Goal: Information Seeking & Learning: Learn about a topic

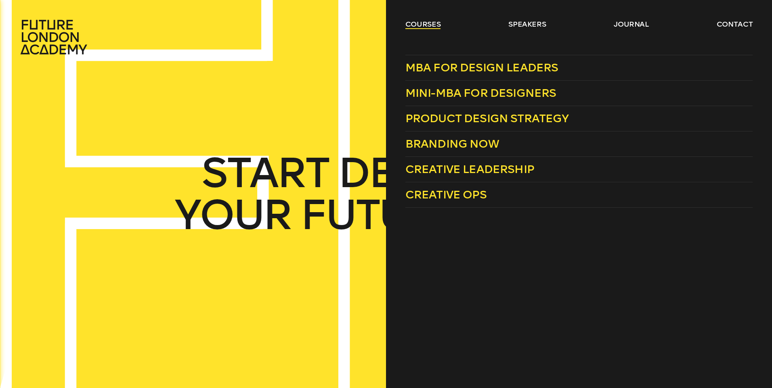
click at [413, 20] on link "courses" at bounding box center [423, 24] width 36 height 10
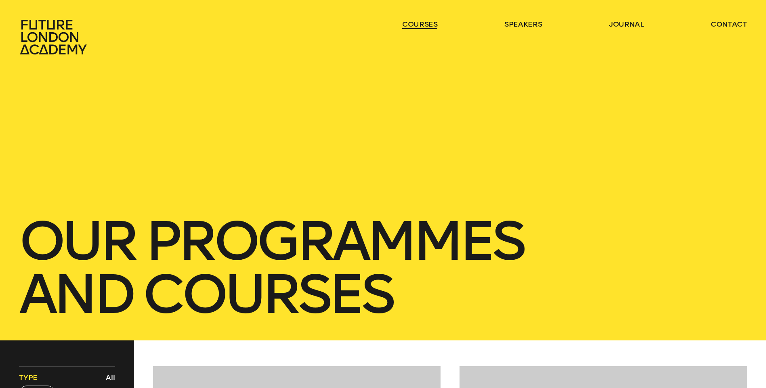
click at [413, 21] on link "courses" at bounding box center [420, 24] width 36 height 10
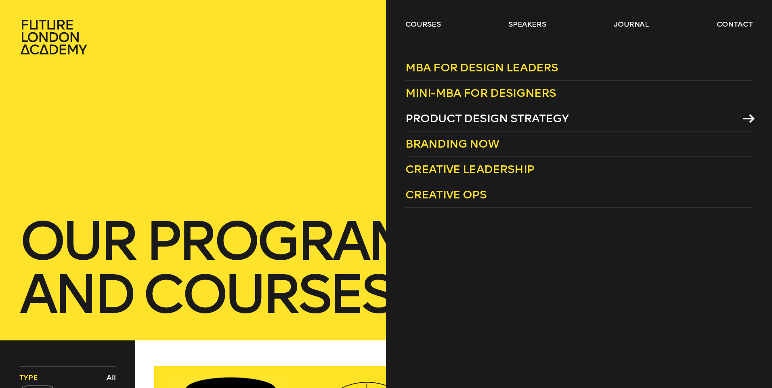
click at [480, 121] on span "Product Design Strategy" at bounding box center [487, 118] width 164 height 13
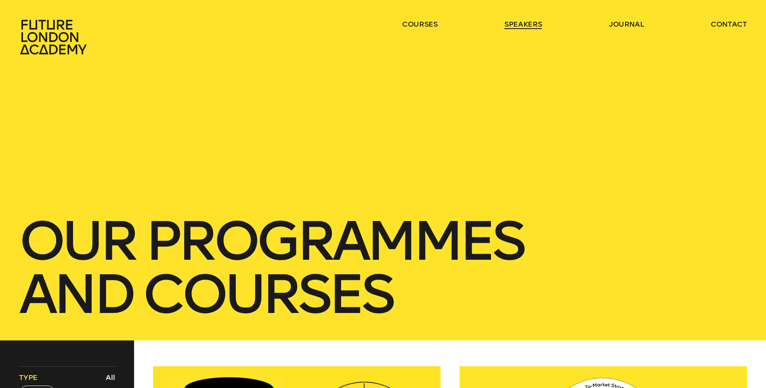
click at [527, 25] on link "speakers" at bounding box center [523, 24] width 38 height 10
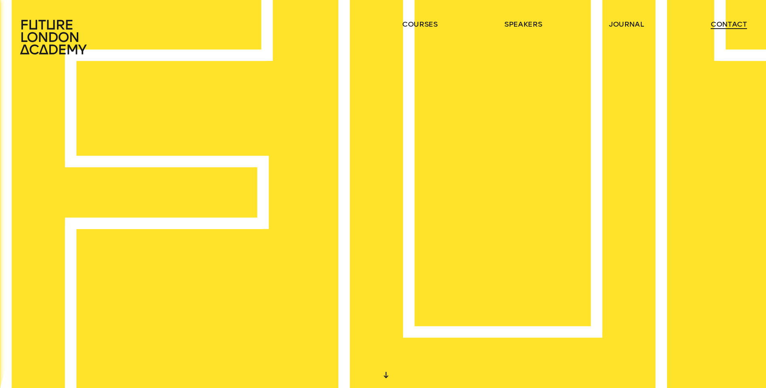
click at [725, 24] on link "contact" at bounding box center [729, 24] width 36 height 10
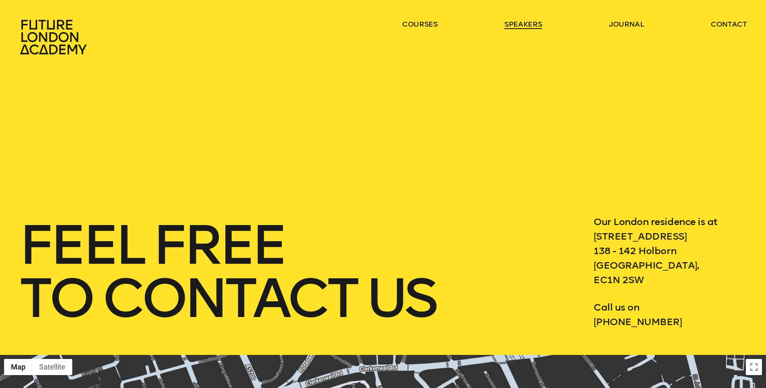
click at [520, 23] on link "speakers" at bounding box center [523, 24] width 38 height 10
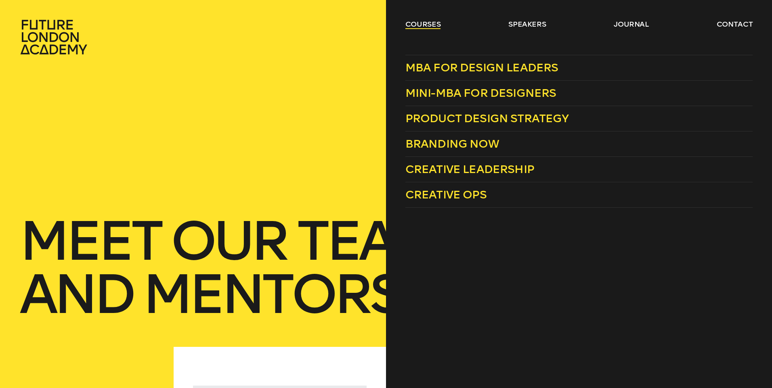
click at [409, 23] on link "courses" at bounding box center [423, 24] width 36 height 10
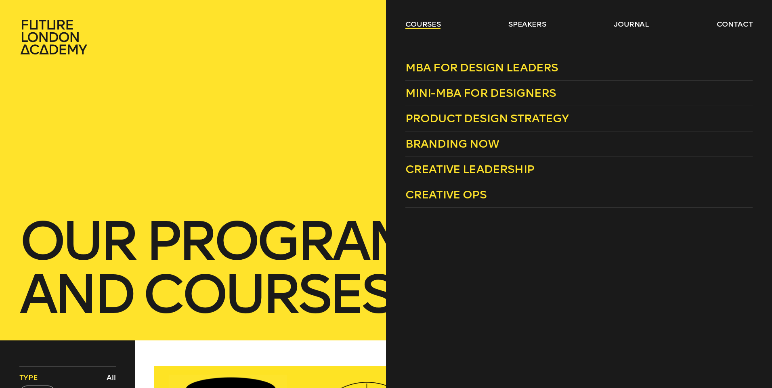
click at [411, 21] on link "courses" at bounding box center [423, 24] width 36 height 10
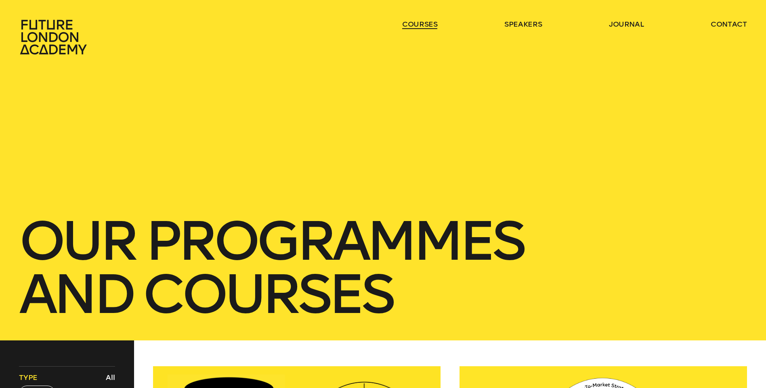
click at [411, 21] on link "courses" at bounding box center [420, 24] width 36 height 10
click at [428, 23] on link "courses" at bounding box center [420, 24] width 36 height 10
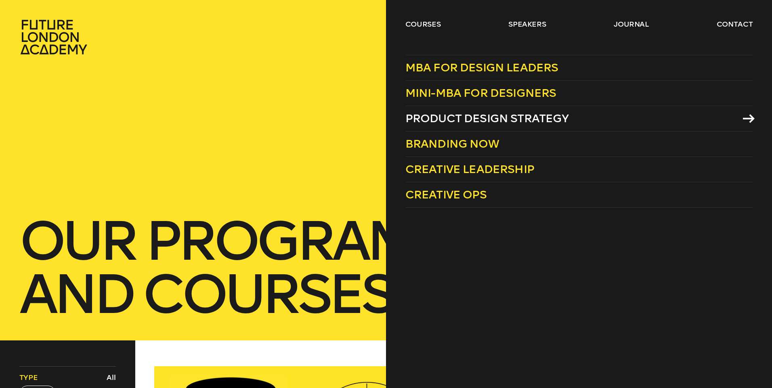
click at [480, 122] on span "Product Design Strategy" at bounding box center [487, 118] width 164 height 13
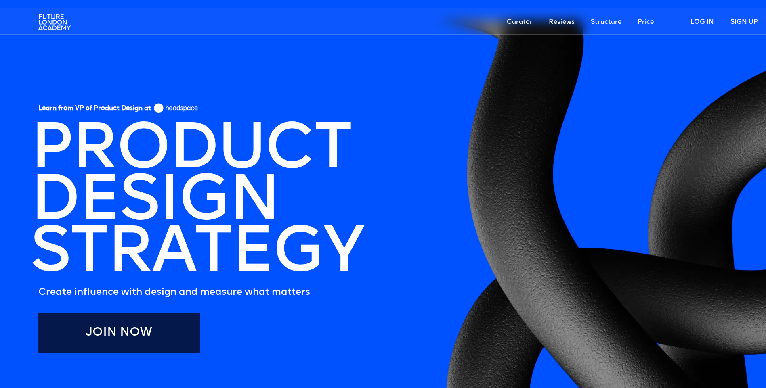
click at [642, 20] on link "Price" at bounding box center [645, 22] width 32 height 24
click at [604, 23] on link "Structure" at bounding box center [606, 22] width 47 height 24
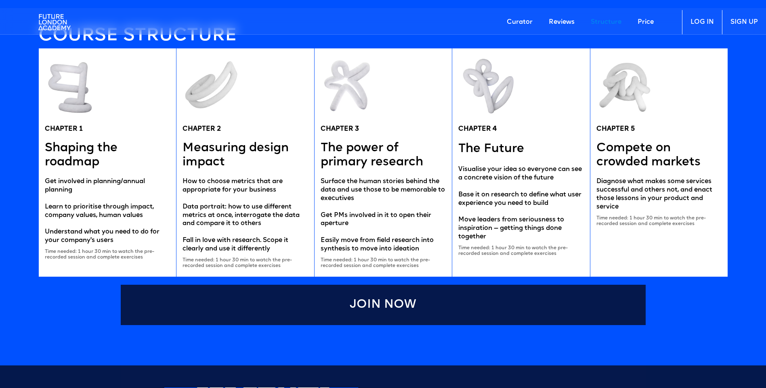
click at [573, 21] on link "Reviews" at bounding box center [562, 22] width 42 height 24
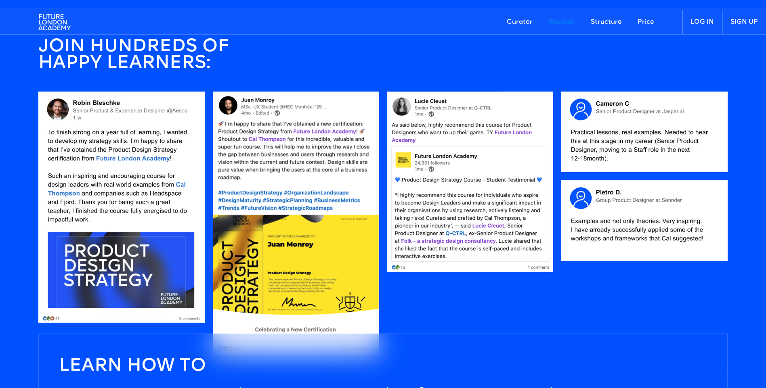
click at [515, 19] on link "Curator" at bounding box center [520, 22] width 42 height 24
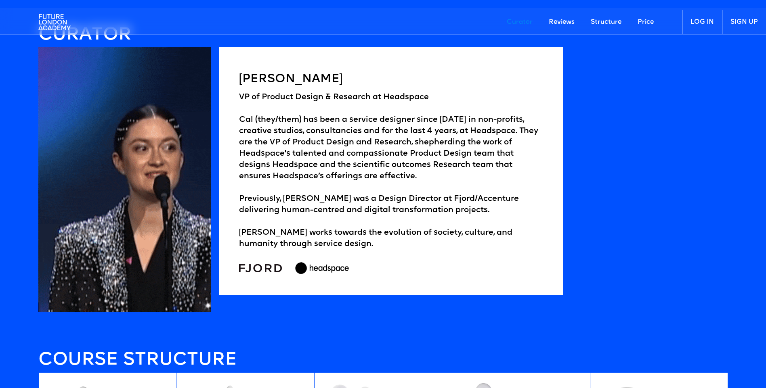
scroll to position [1286, 0]
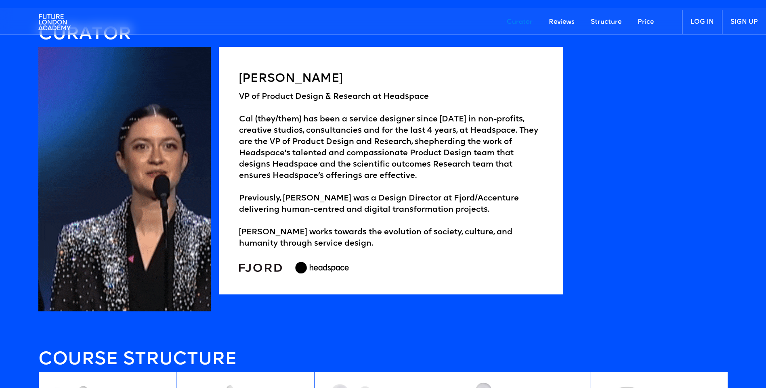
click at [639, 20] on link "Price" at bounding box center [645, 22] width 32 height 24
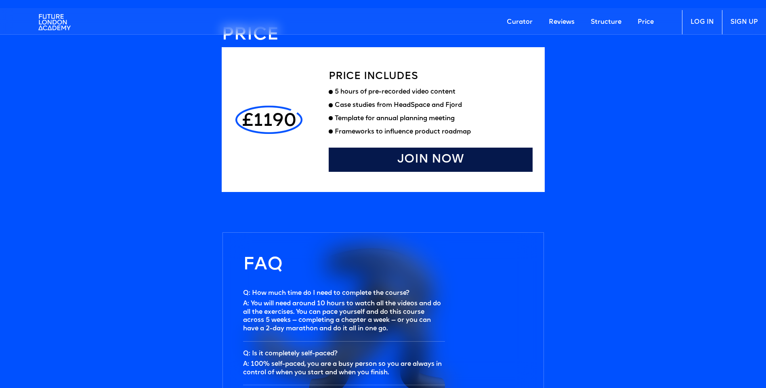
scroll to position [2231, 0]
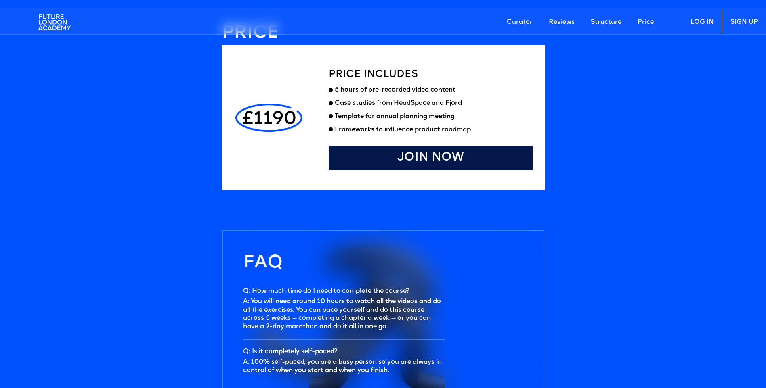
click at [712, 23] on link "LOG IN" at bounding box center [702, 22] width 40 height 24
